Goal: Find contact information: Find contact information

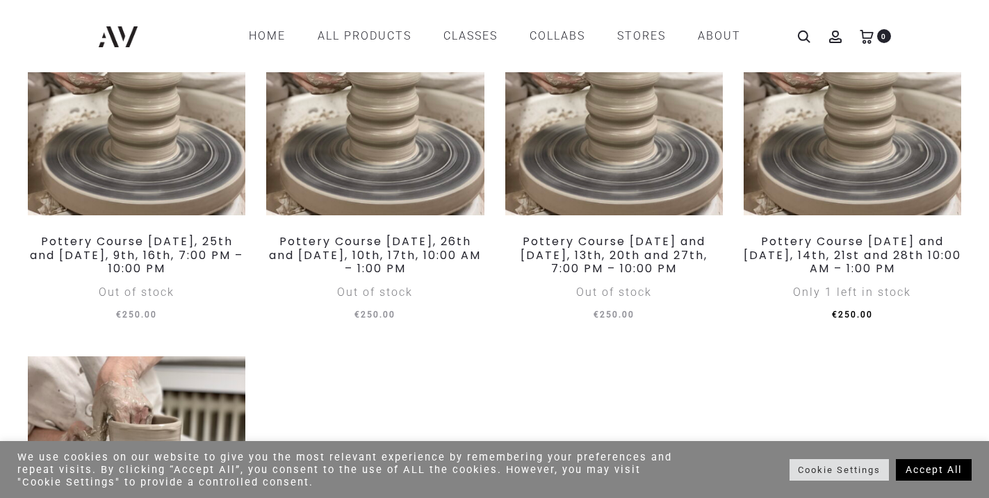
scroll to position [1325, 0]
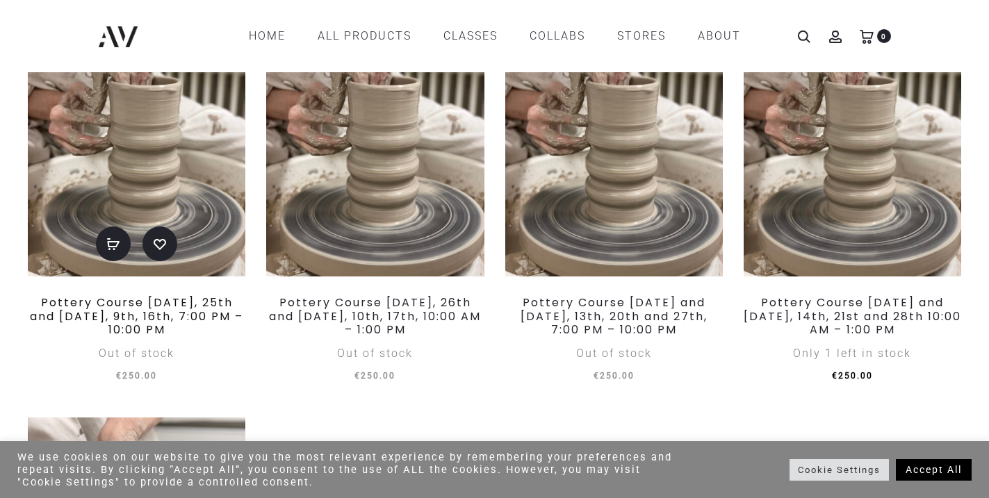
click at [172, 337] on link "Pottery Course Thursday, September 18th, 25th and October 2nd, 9th, 16th, 7:00 …" at bounding box center [136, 316] width 213 height 42
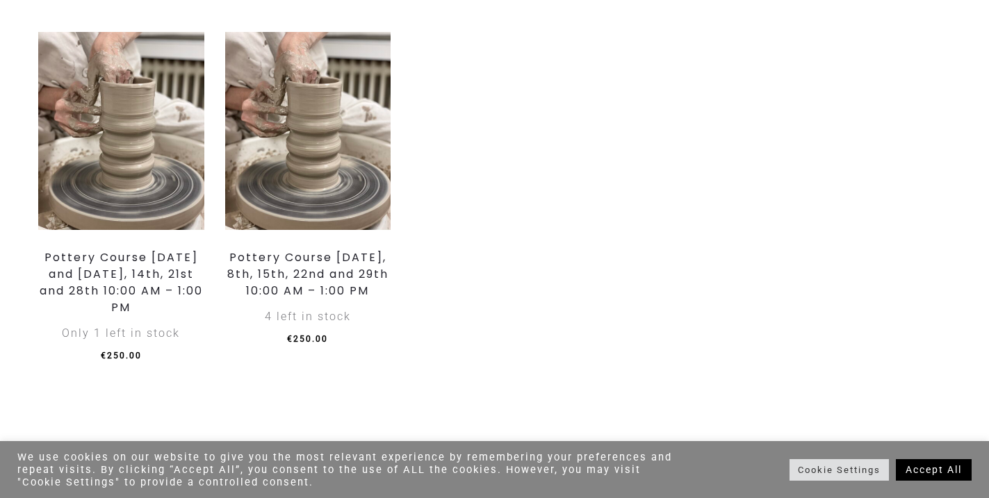
scroll to position [2233, 0]
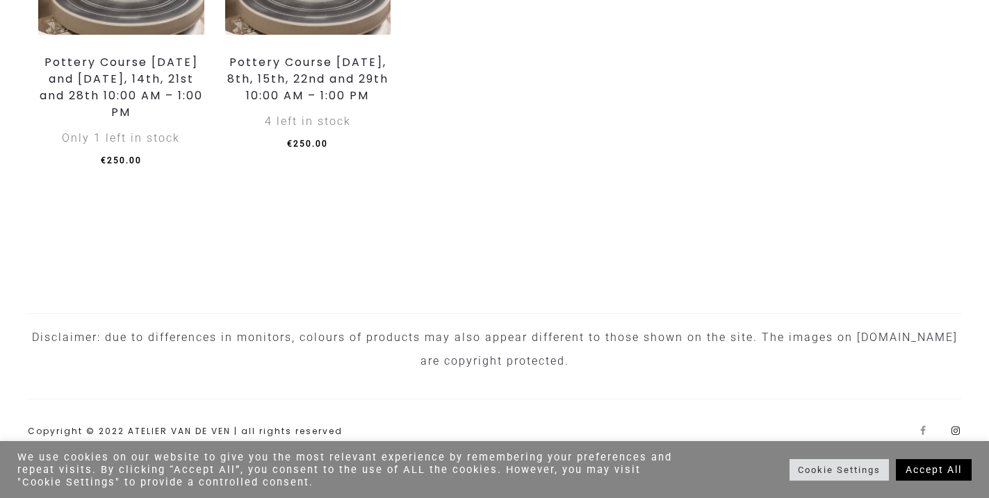
click at [951, 429] on link "Instagram" at bounding box center [956, 431] width 10 height 10
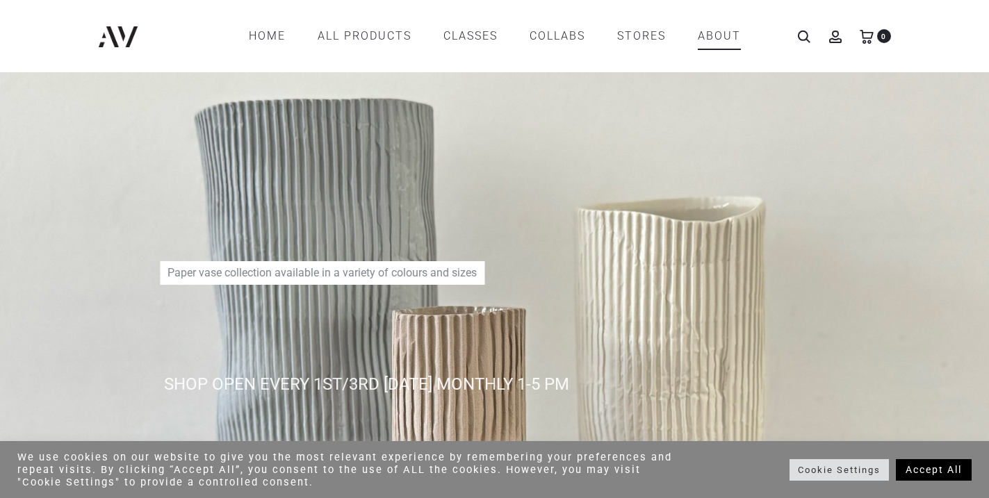
click at [717, 35] on link "ABOUT" at bounding box center [719, 36] width 43 height 24
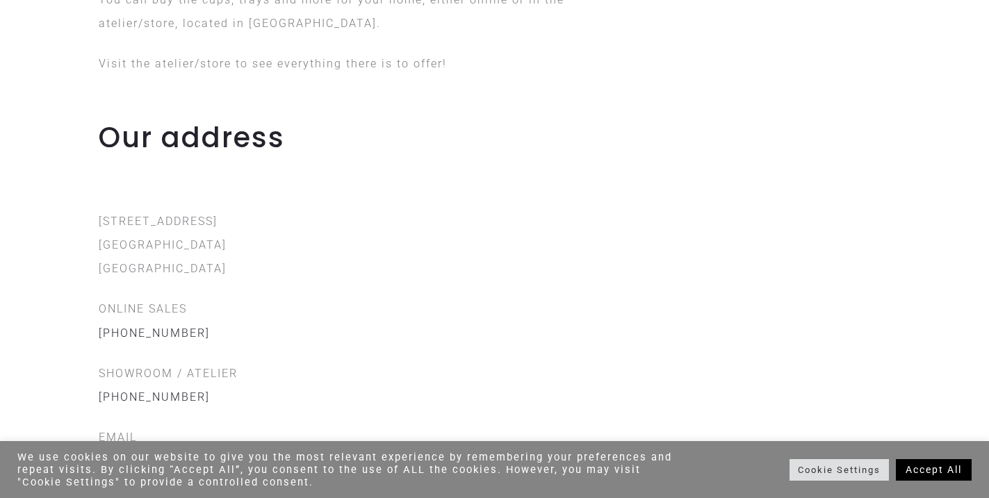
scroll to position [1372, 0]
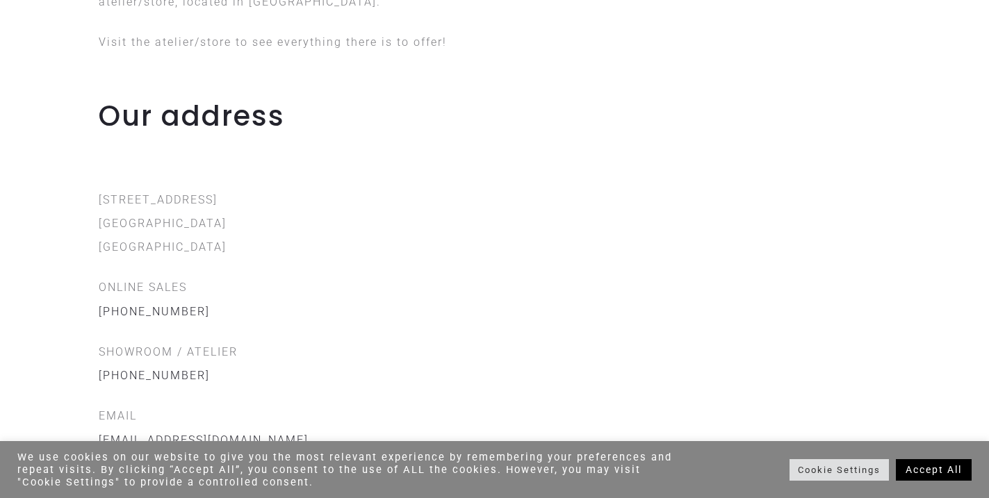
drag, startPoint x: 216, startPoint y: 199, endPoint x: 90, endPoint y: 181, distance: 127.2
click at [90, 181] on div "Our address [STREET_ADDRESS] ONLINE SALES [PHONE_NUMBER] SHOWROOM / ATELIER [PH…" at bounding box center [494, 498] width 813 height 799
copy p "[STREET_ADDRESS]"
